Goal: Transaction & Acquisition: Purchase product/service

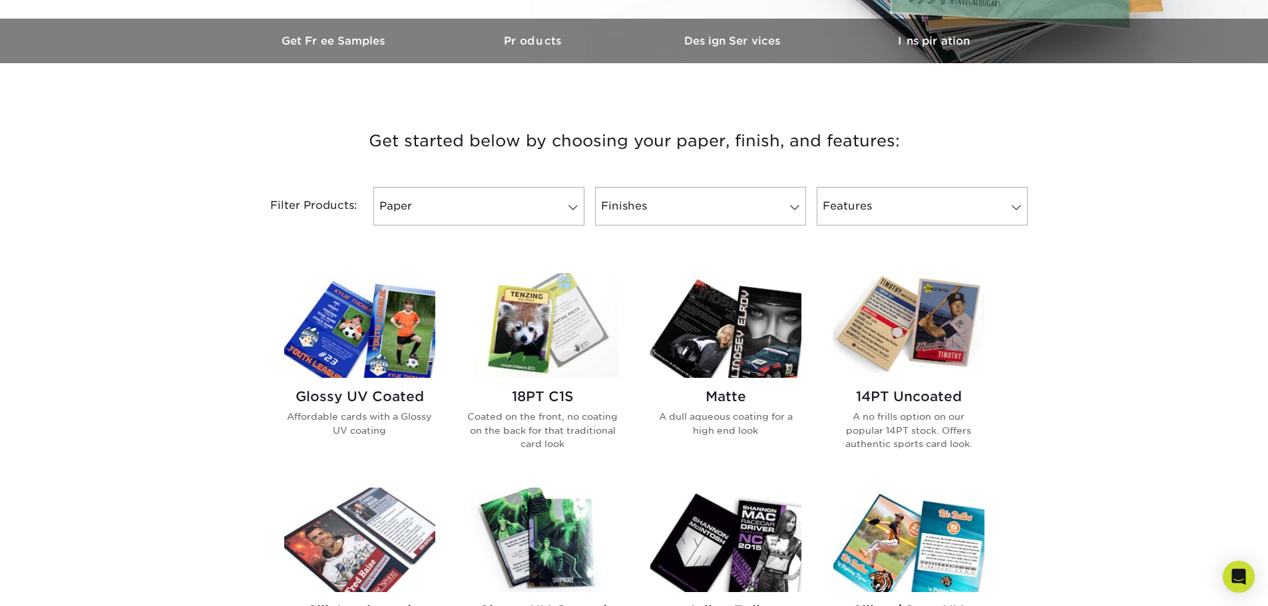
scroll to position [533, 0]
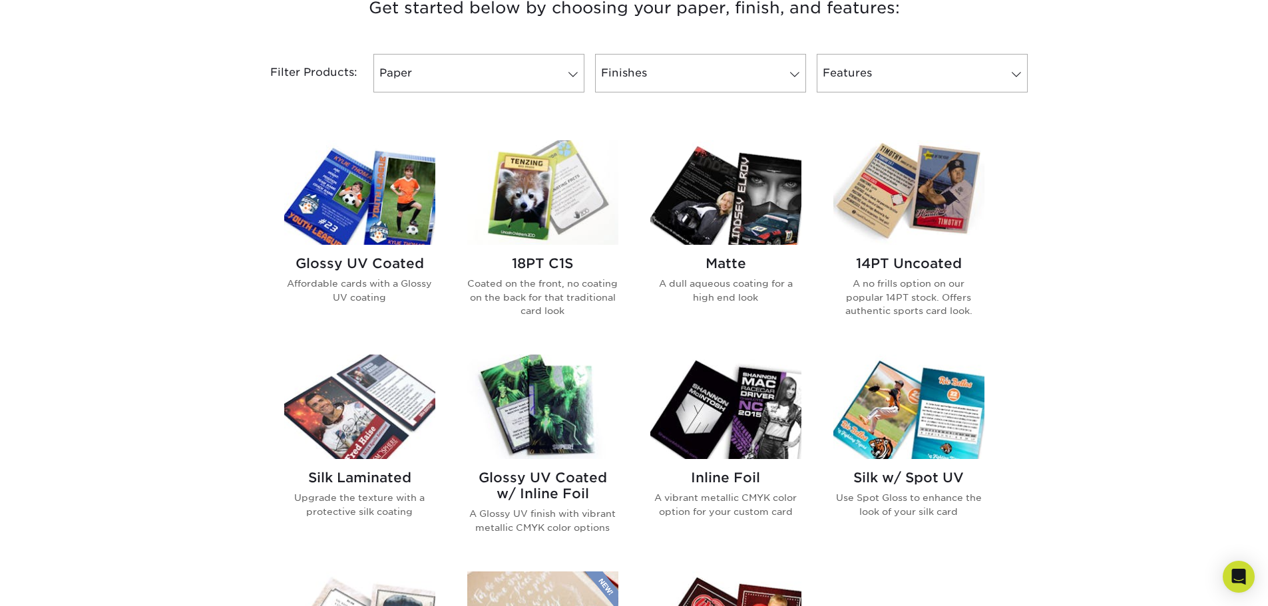
click at [920, 200] on img at bounding box center [908, 192] width 151 height 105
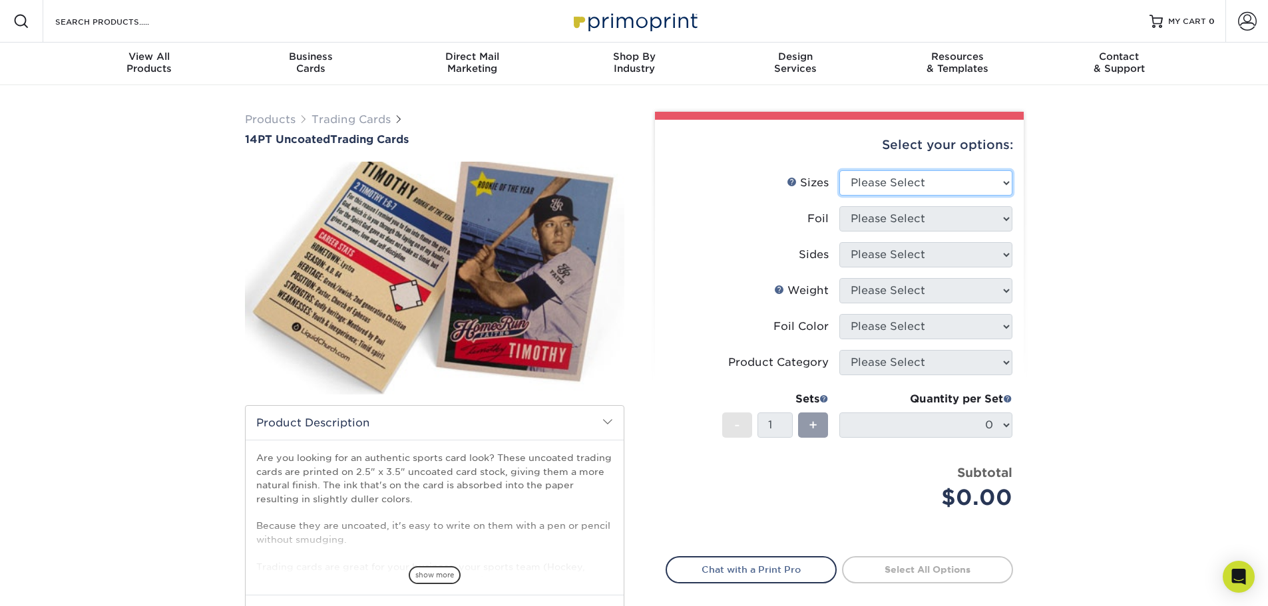
click at [916, 189] on select "Please Select 2.5" x 3.5"" at bounding box center [925, 182] width 173 height 25
select select "2.50x3.50"
click at [839, 170] on select "Please Select 2.5" x 3.5"" at bounding box center [925, 182] width 173 height 25
click at [902, 227] on select "Please Select Yes No" at bounding box center [925, 218] width 173 height 25
select select "0"
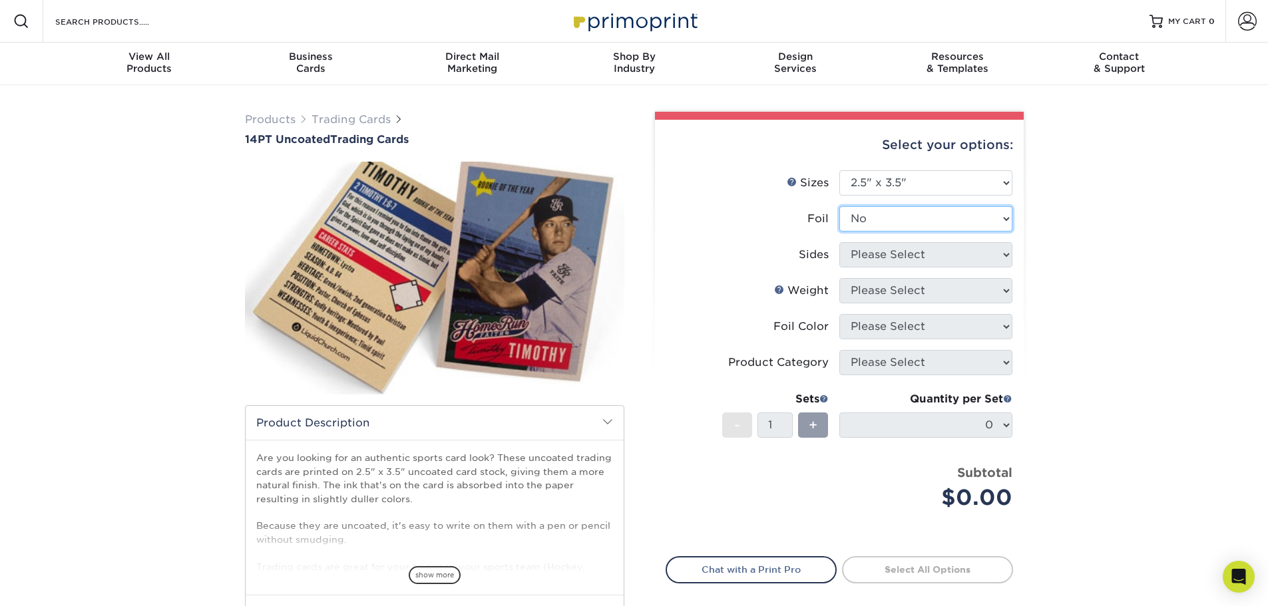
click at [839, 206] on select "Please Select Yes No" at bounding box center [925, 218] width 173 height 25
click at [886, 260] on select "Please Select Print Both Sides Print Front Only" at bounding box center [925, 254] width 173 height 25
select select "13abbda7-1d64-4f25-8bb2-c179b224825d"
click at [839, 242] on select "Please Select Print Both Sides Print Front Only" at bounding box center [925, 254] width 173 height 25
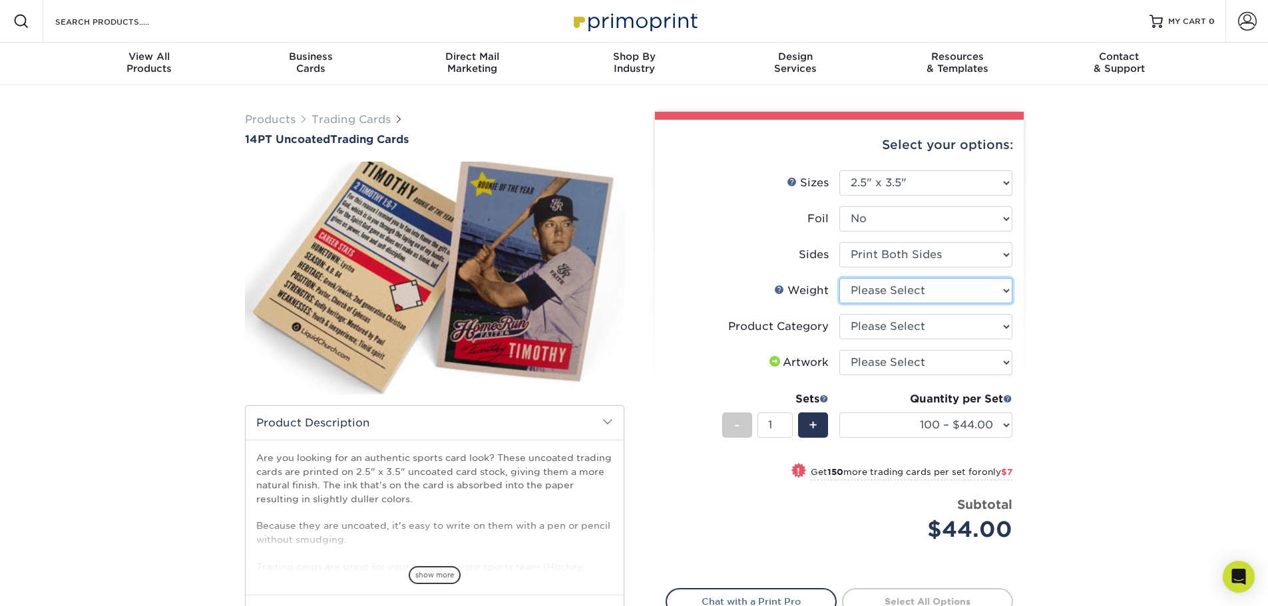
click at [906, 300] on select "Please Select 14PT Uncoated" at bounding box center [925, 290] width 173 height 25
select select "14PT Uncoated"
click at [839, 278] on select "Please Select 14PT Uncoated" at bounding box center [925, 290] width 173 height 25
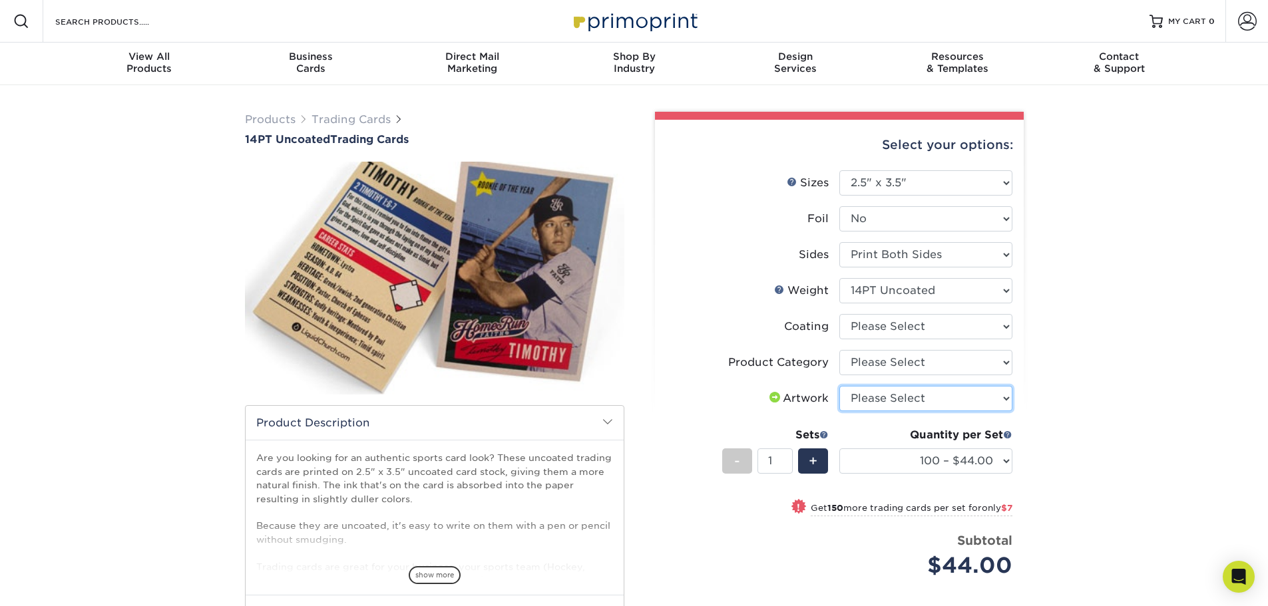
click at [914, 393] on select "Please Select I will upload files I need a design - $100" at bounding box center [925, 398] width 173 height 25
select select "upload"
click at [839, 386] on select "Please Select I will upload files I need a design - $100" at bounding box center [925, 398] width 173 height 25
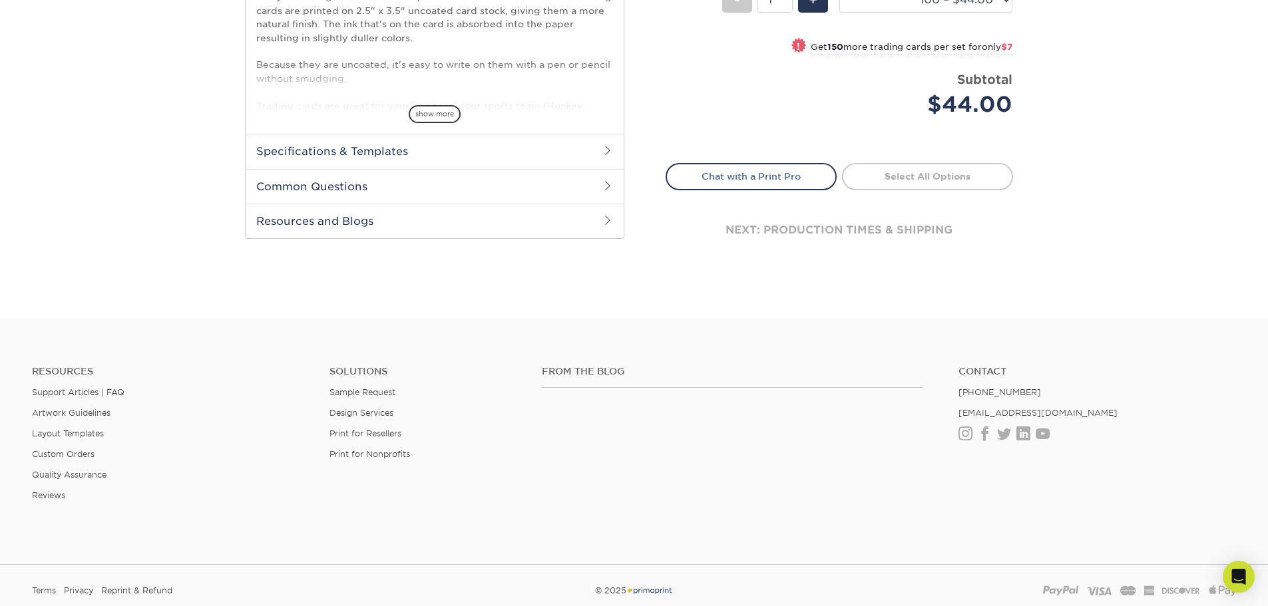
scroll to position [133, 0]
